Goal: Task Accomplishment & Management: Use online tool/utility

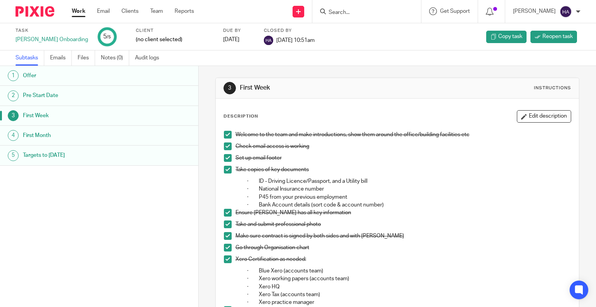
click at [352, 7] on form at bounding box center [369, 12] width 83 height 10
click at [352, 11] on input "Search" at bounding box center [363, 12] width 70 height 7
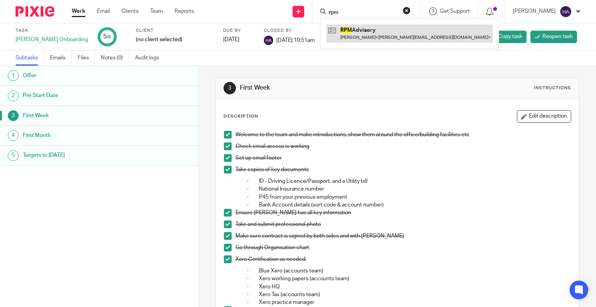
type input "rpm"
click at [370, 34] on link at bounding box center [409, 33] width 166 height 18
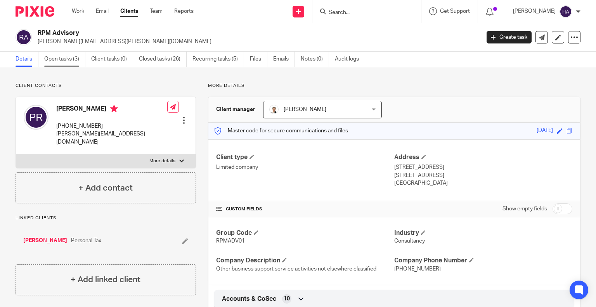
click at [59, 61] on link "Open tasks (3)" at bounding box center [64, 59] width 41 height 15
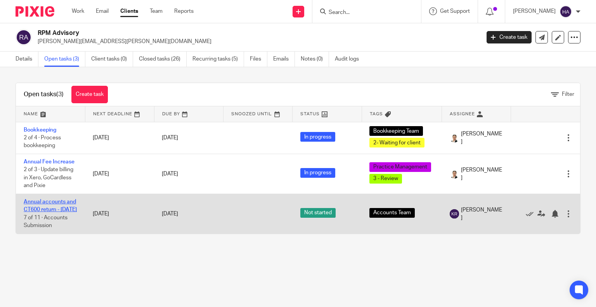
click at [53, 204] on link "Annual accounts and CT600 return - [DATE]" at bounding box center [50, 205] width 53 height 13
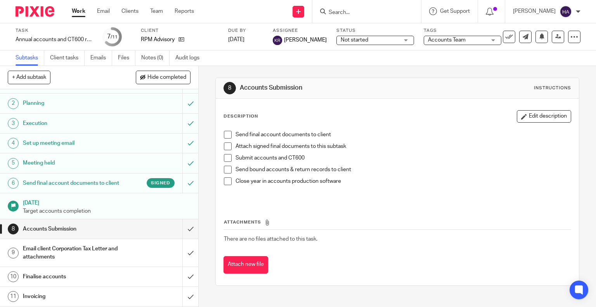
scroll to position [30, 0]
click at [75, 211] on p "Target accounts completion" at bounding box center [107, 211] width 168 height 8
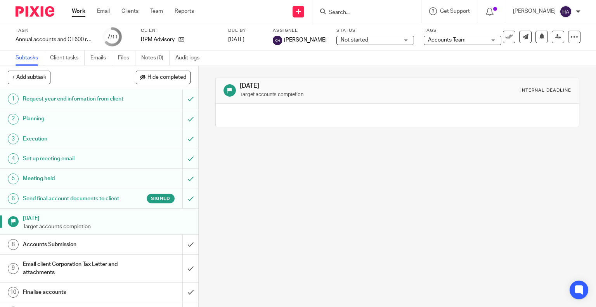
click at [83, 203] on h1 "Send final account documents to client" at bounding box center [73, 199] width 101 height 12
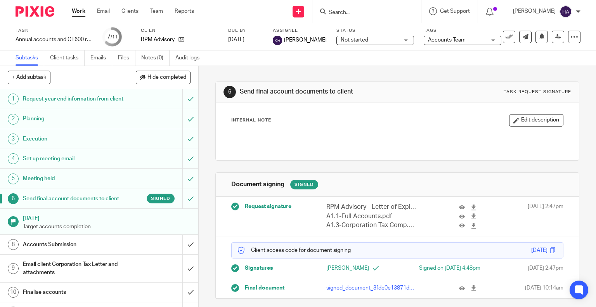
scroll to position [10, 0]
click at [388, 289] on p "signed_document_3fde0e13871d481896321d8f9410e086.pdf" at bounding box center [371, 288] width 90 height 8
click at [459, 291] on icon at bounding box center [462, 288] width 6 height 6
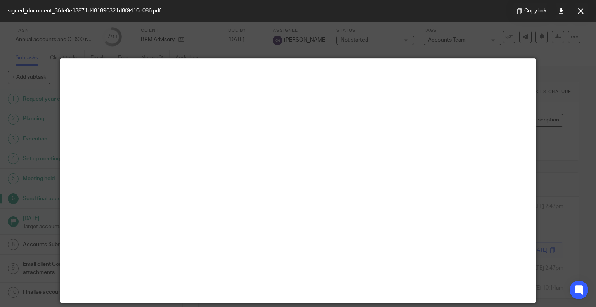
click at [553, 63] on div at bounding box center [298, 153] width 596 height 307
click at [586, 10] on button at bounding box center [581, 11] width 16 height 16
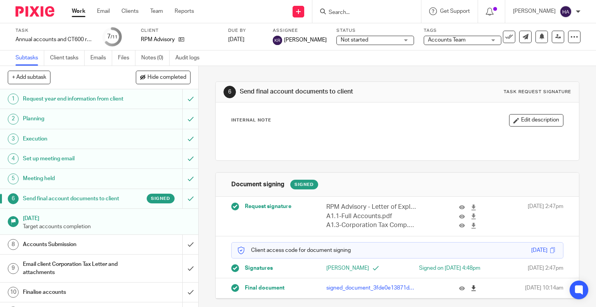
click at [470, 291] on icon at bounding box center [473, 288] width 6 height 6
